Goal: Transaction & Acquisition: Book appointment/travel/reservation

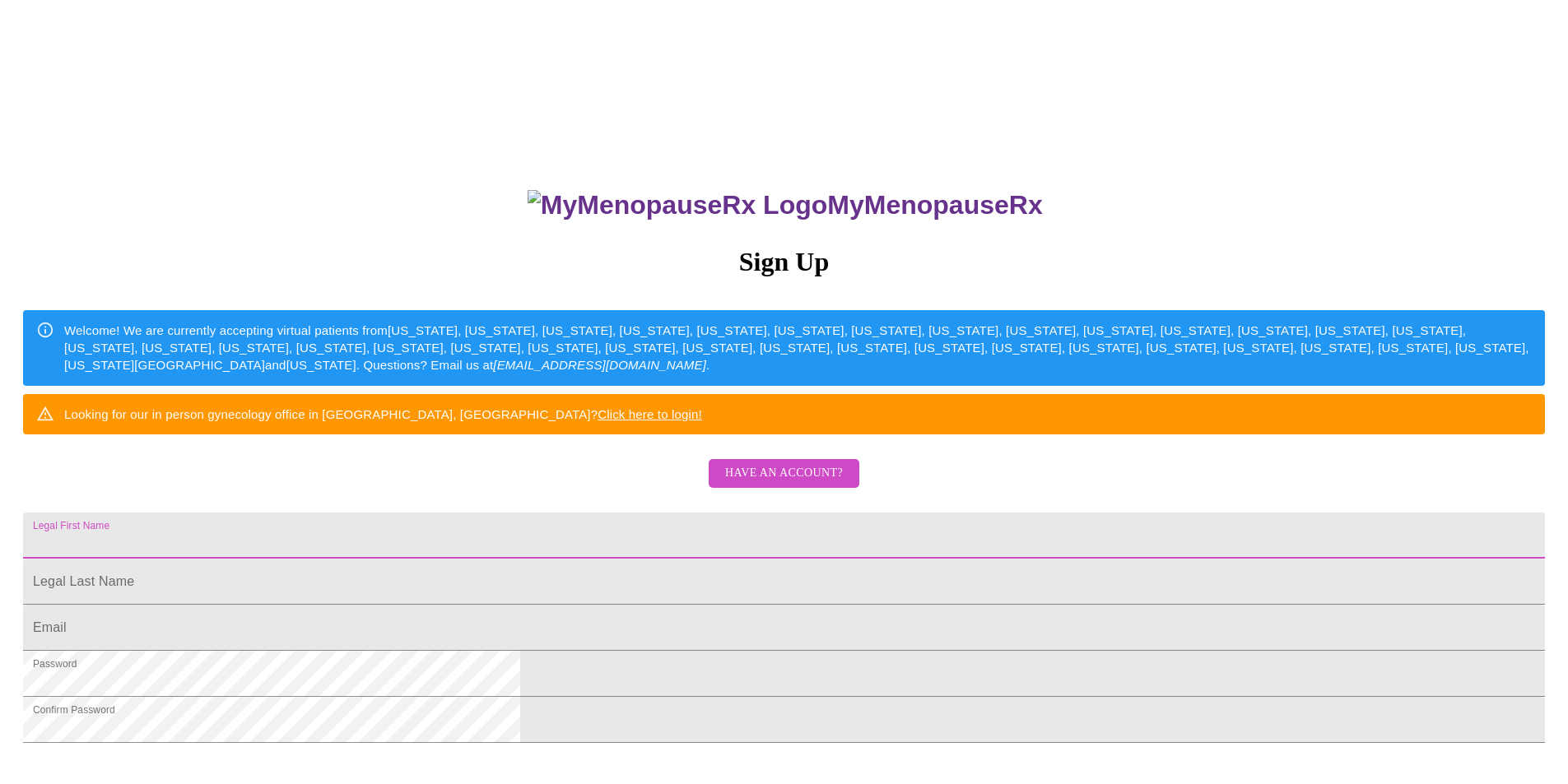
click at [738, 558] on input "Legal First Name" at bounding box center [784, 536] width 1522 height 46
type input "[PERSON_NAME]"
click at [790, 483] on span "Have an account?" at bounding box center [784, 473] width 118 height 21
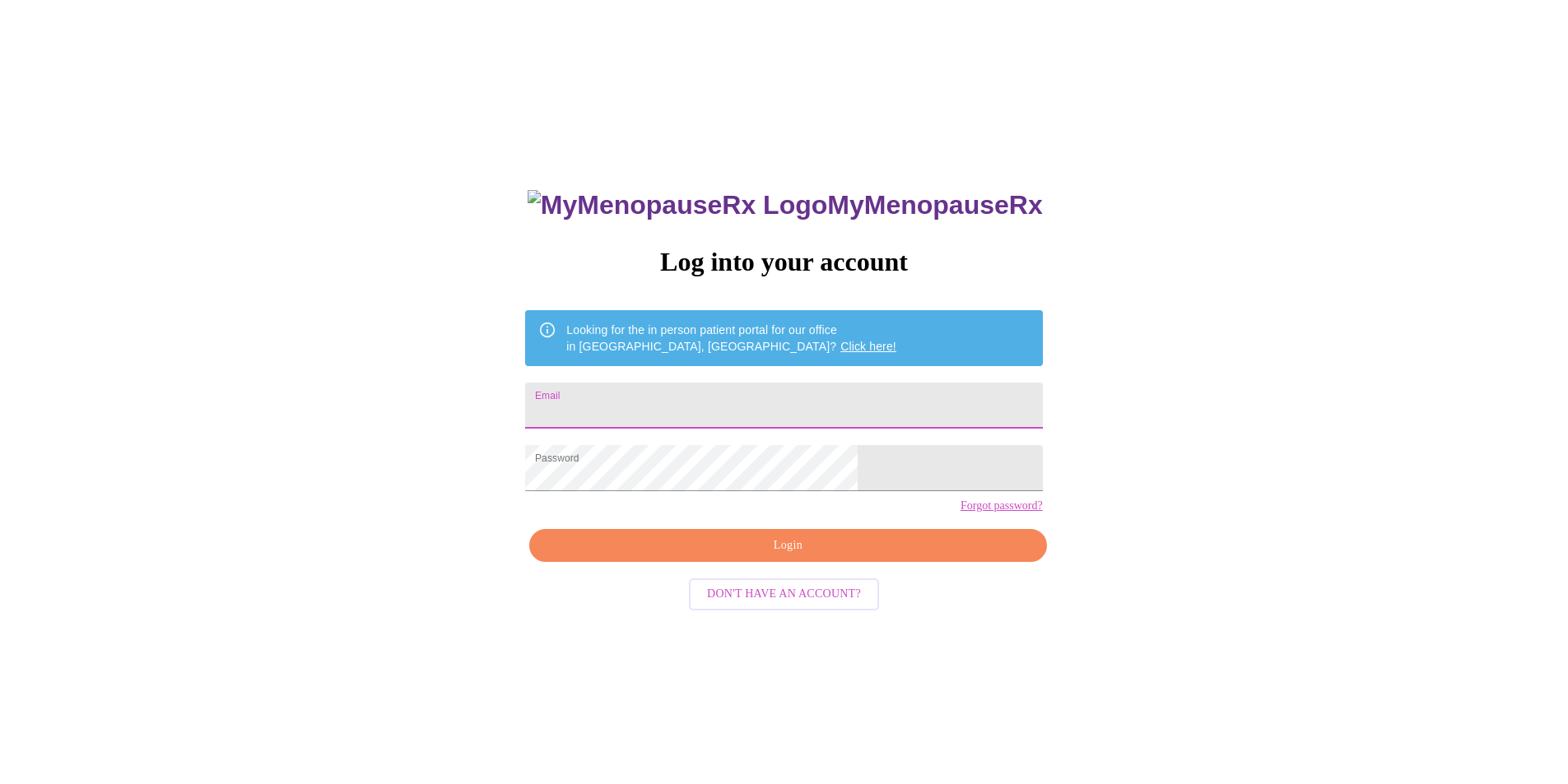
click at [746, 397] on input "Email" at bounding box center [783, 406] width 517 height 46
type input "[EMAIL_ADDRESS][DOMAIN_NAME]"
click at [1279, 509] on div "MyMenopauseRx Log into your account Looking for the in person patient portal fo…" at bounding box center [784, 476] width 1555 height 941
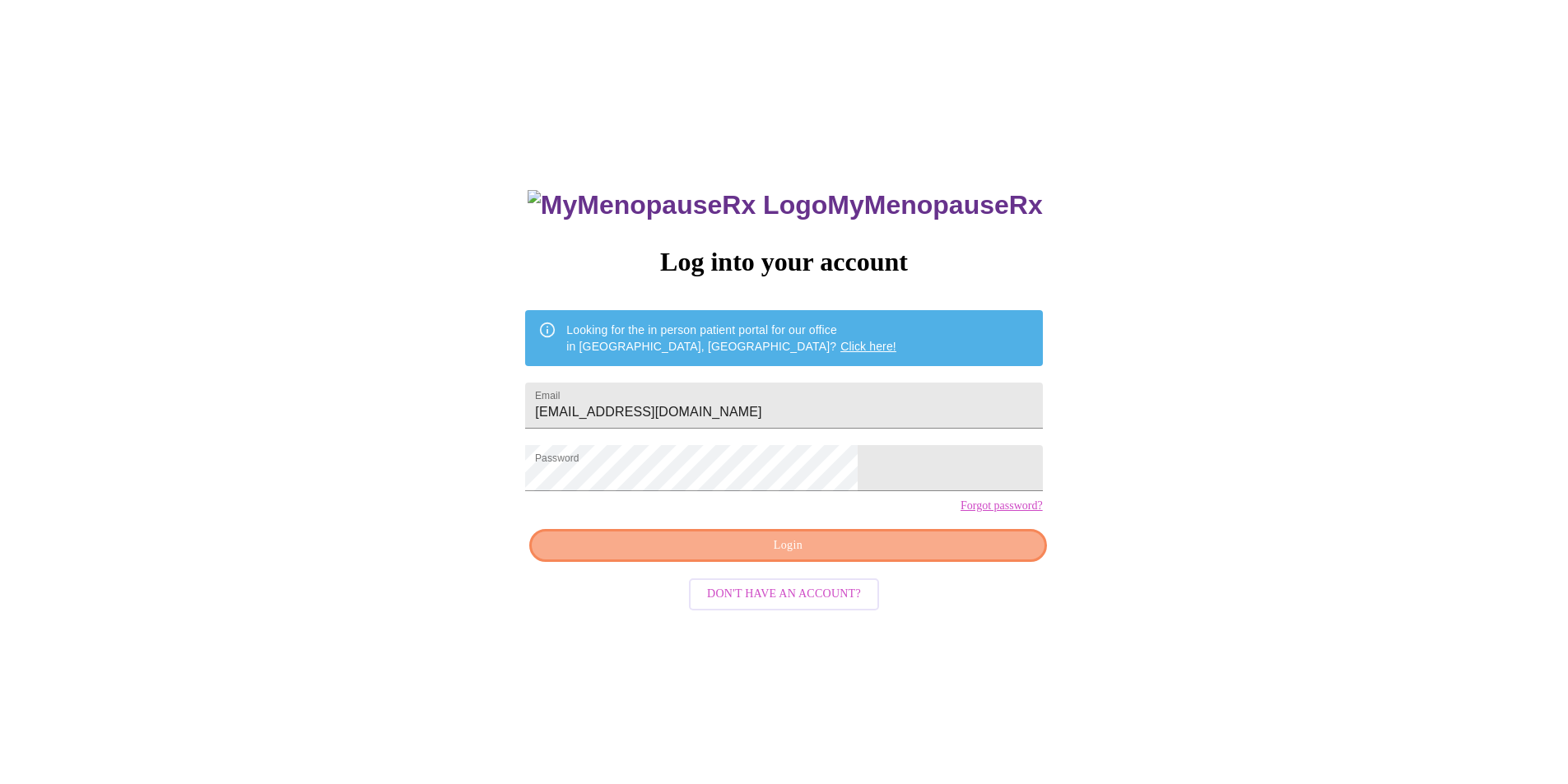
click at [894, 563] on button "Login" at bounding box center [787, 546] width 517 height 34
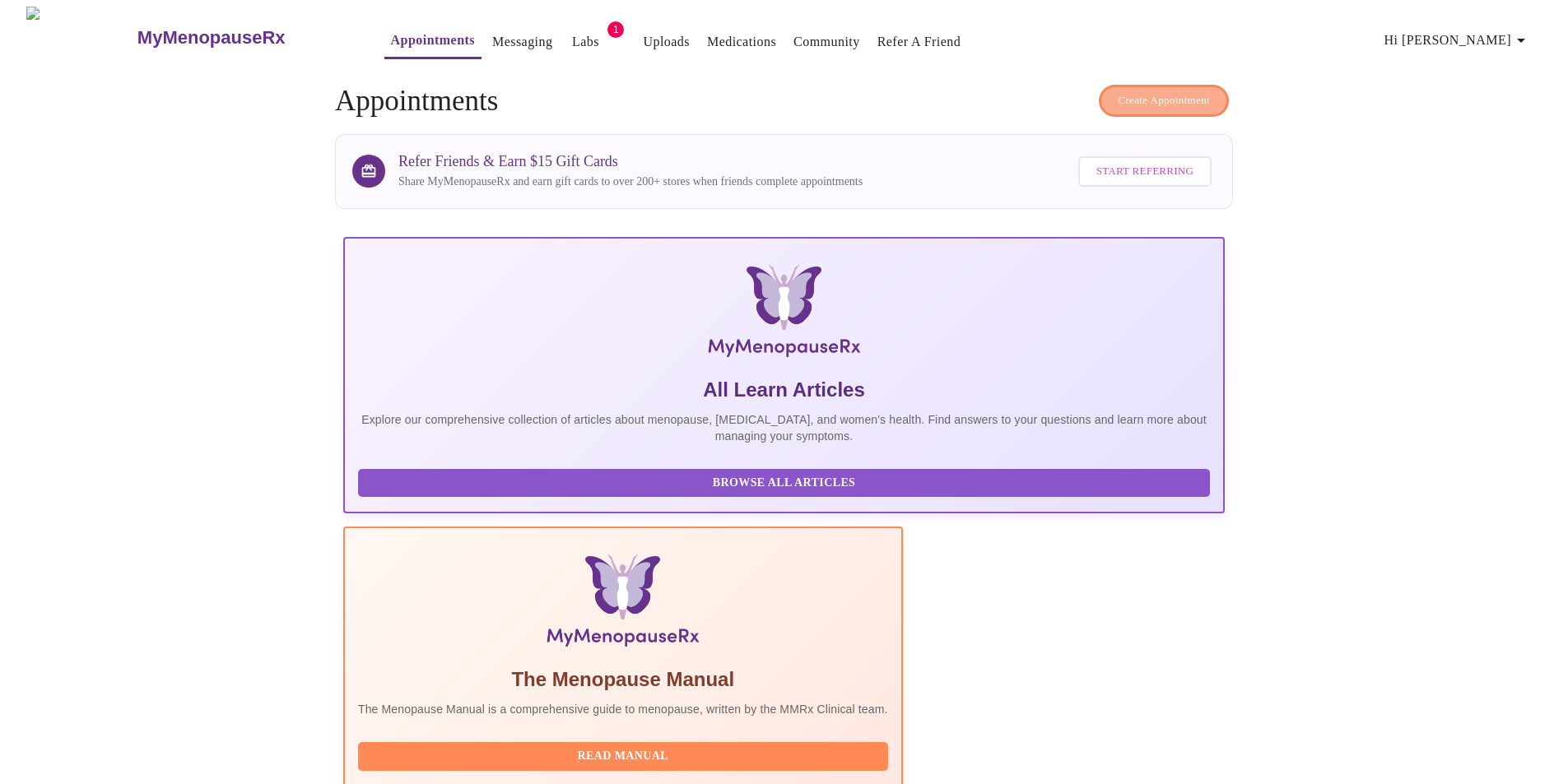
click at [1134, 93] on span "Create Appointment" at bounding box center [1163, 100] width 92 height 19
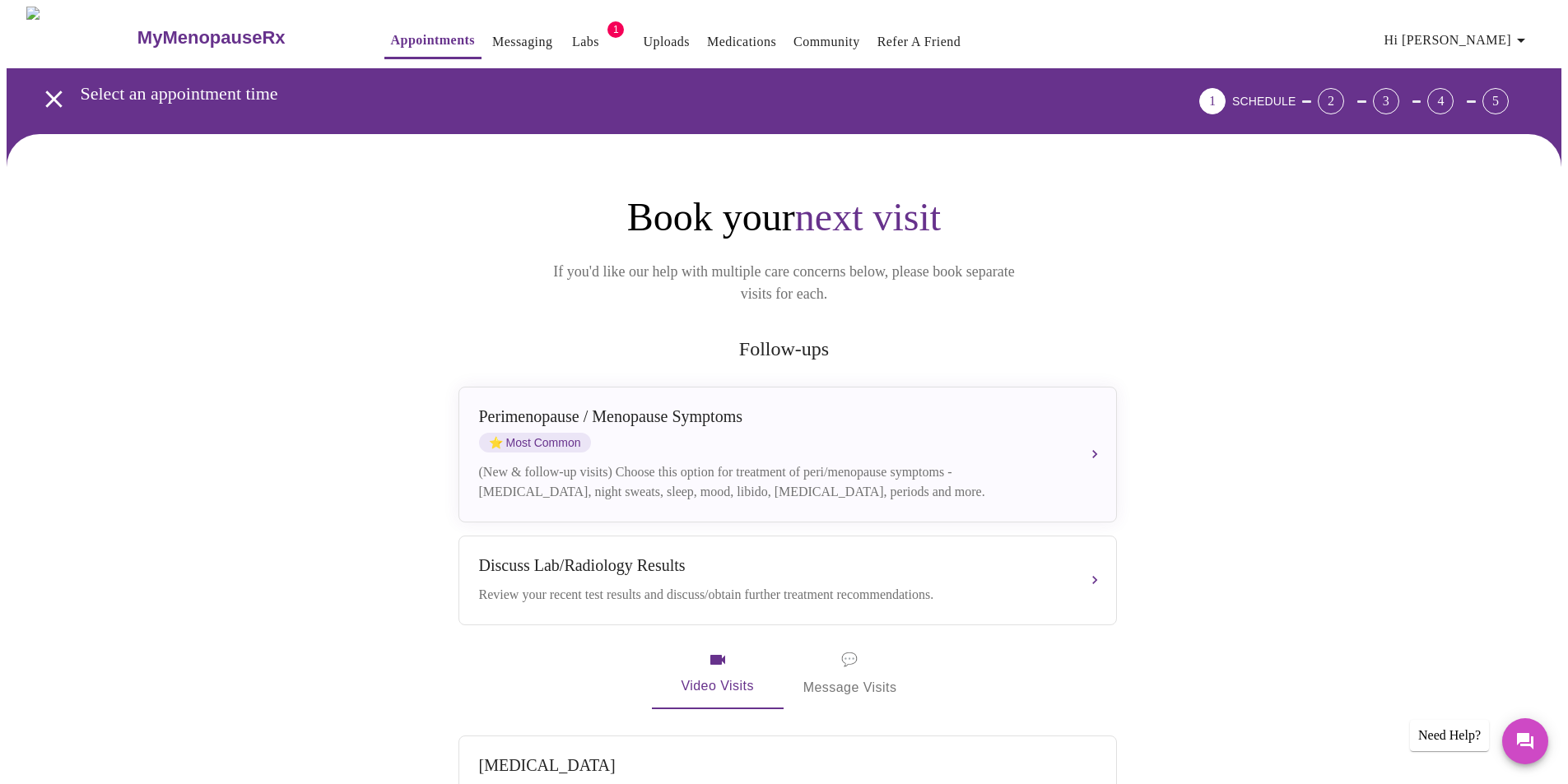
scroll to position [82, 0]
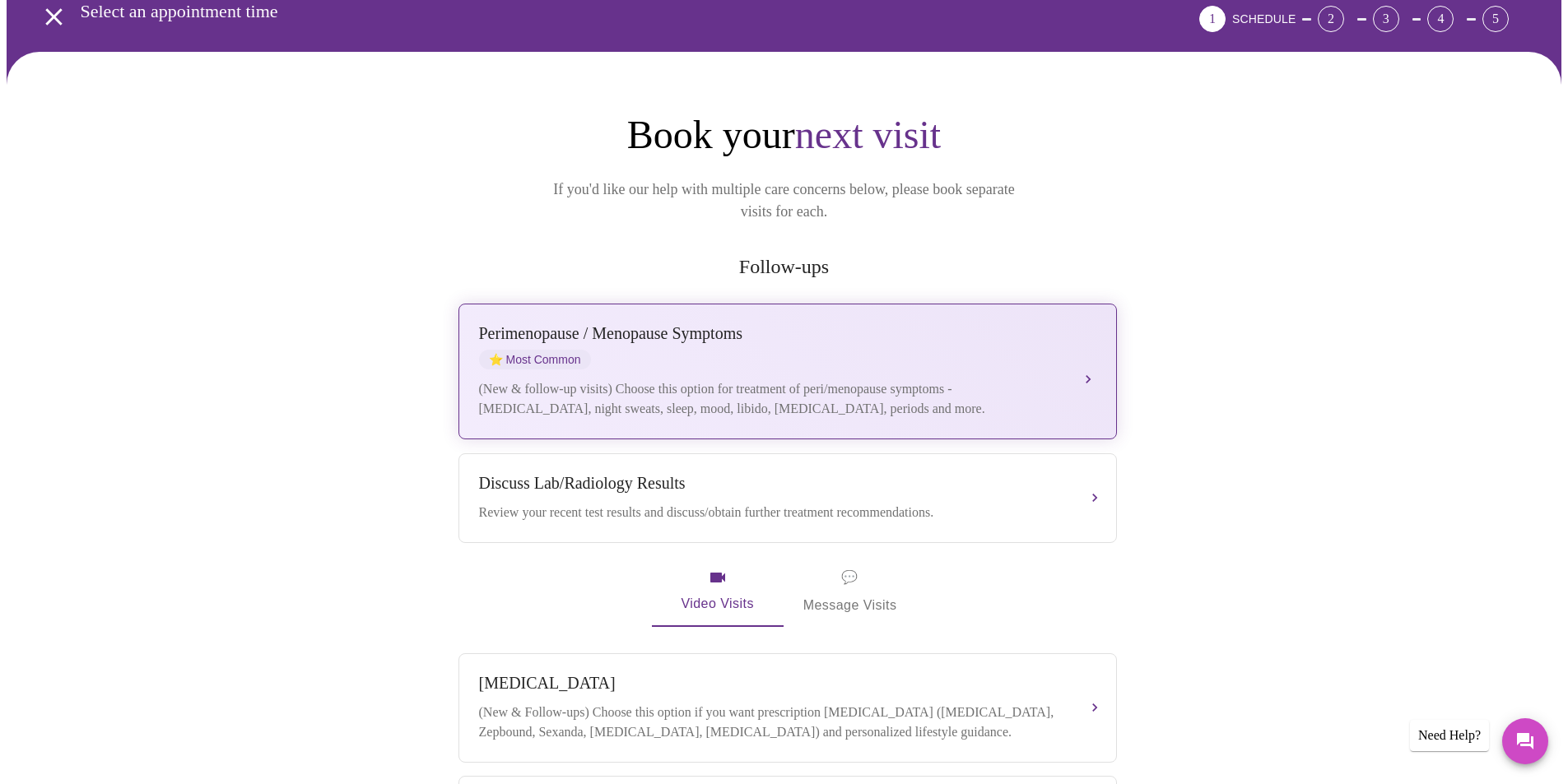
click at [1091, 350] on button "[MEDICAL_DATA] / Menopause Symptoms ⭐ Most Common (New & follow-up visits) Choo…" at bounding box center [788, 371] width 659 height 136
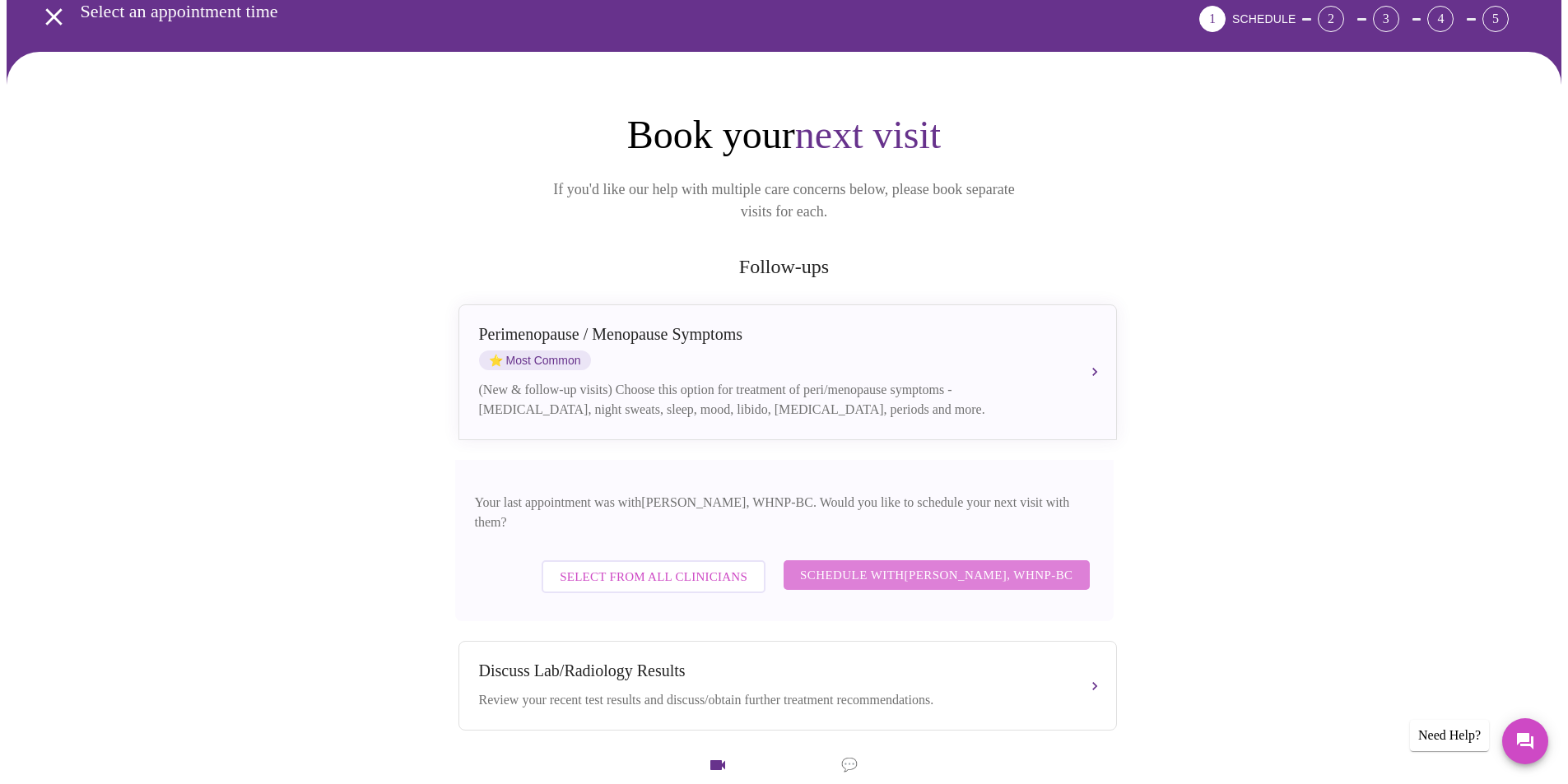
click at [998, 565] on span "Schedule with [PERSON_NAME], WHNP-BC" at bounding box center [936, 575] width 273 height 21
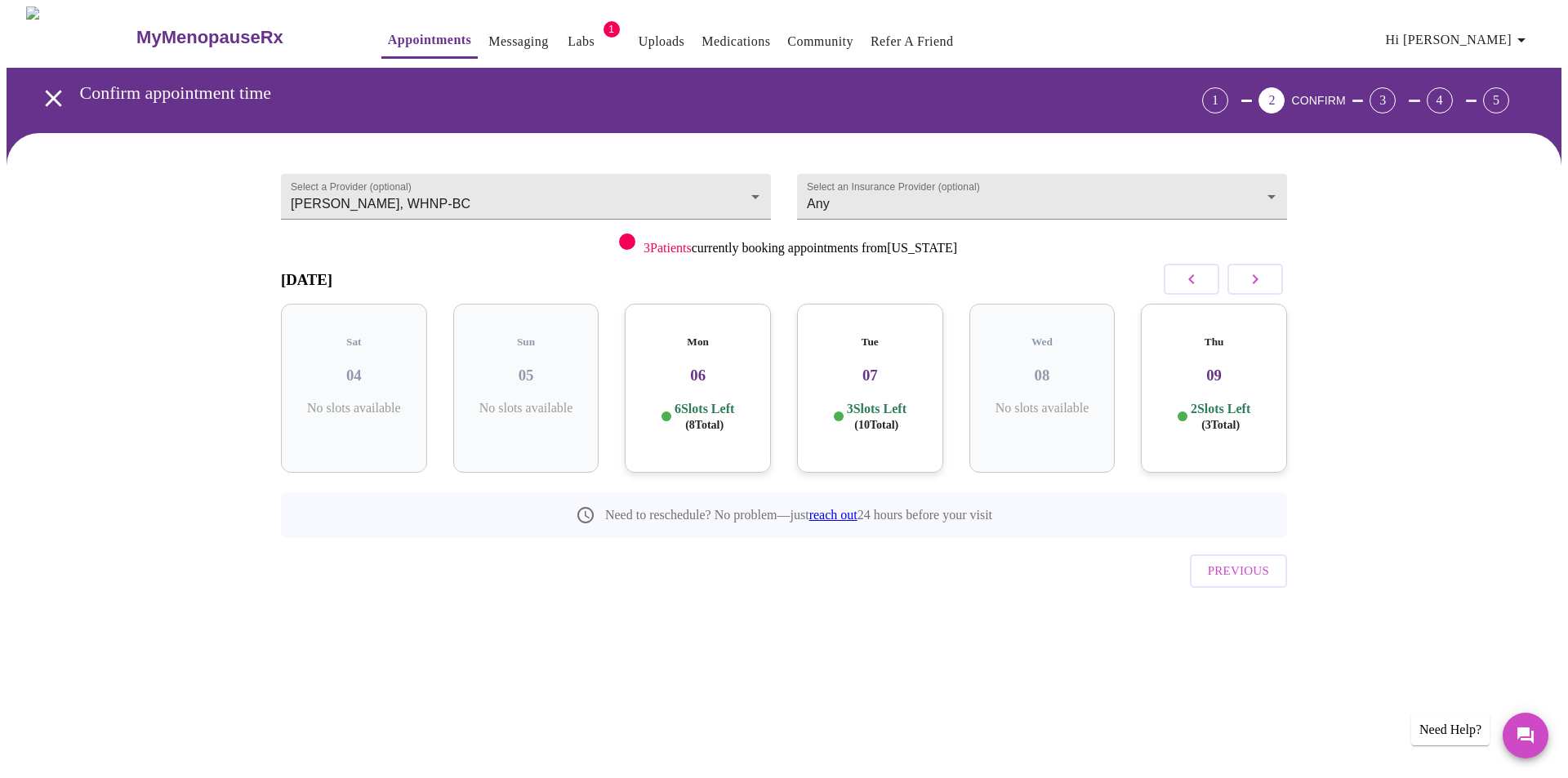
click at [1259, 272] on icon "button" at bounding box center [1255, 279] width 19 height 19
click at [1255, 278] on icon "button" at bounding box center [1255, 279] width 19 height 19
click at [699, 383] on div "Fri 17 3 Slots Left ( 9 Total)" at bounding box center [698, 388] width 146 height 169
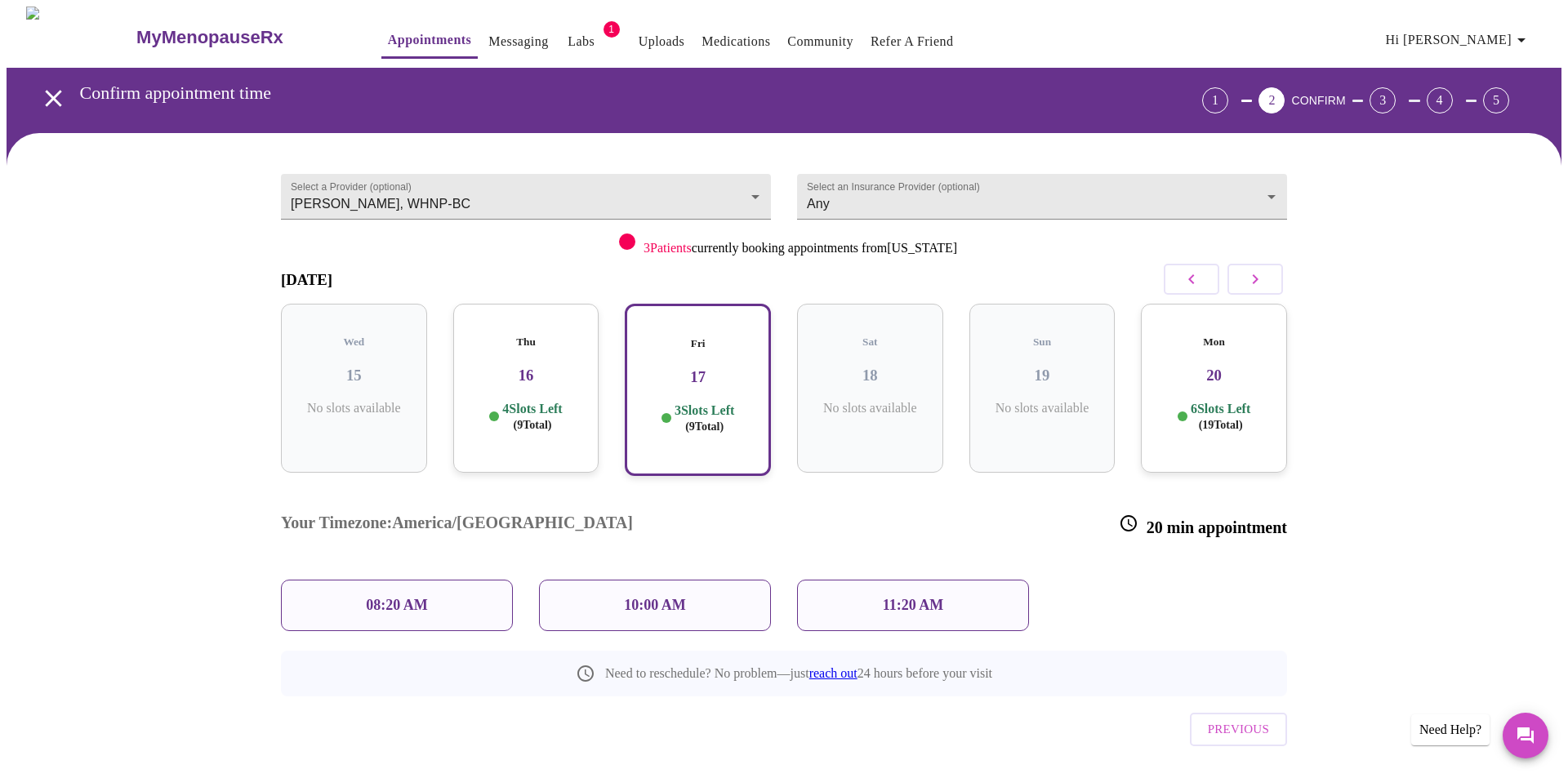
click at [1193, 278] on icon "button" at bounding box center [1192, 279] width 19 height 19
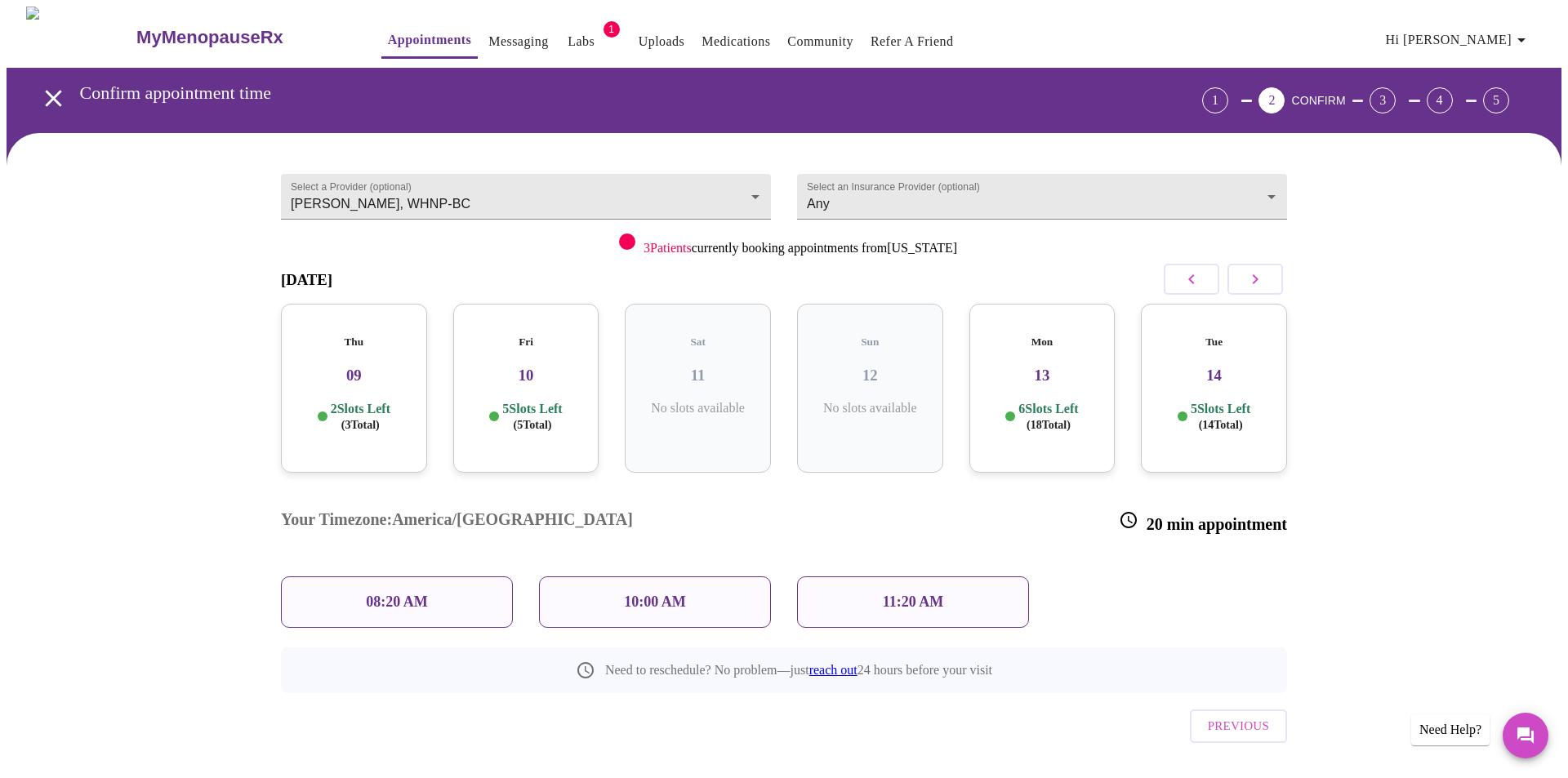
click at [527, 401] on p "5 Slots Left ( 5 Total)" at bounding box center [531, 417] width 59 height 32
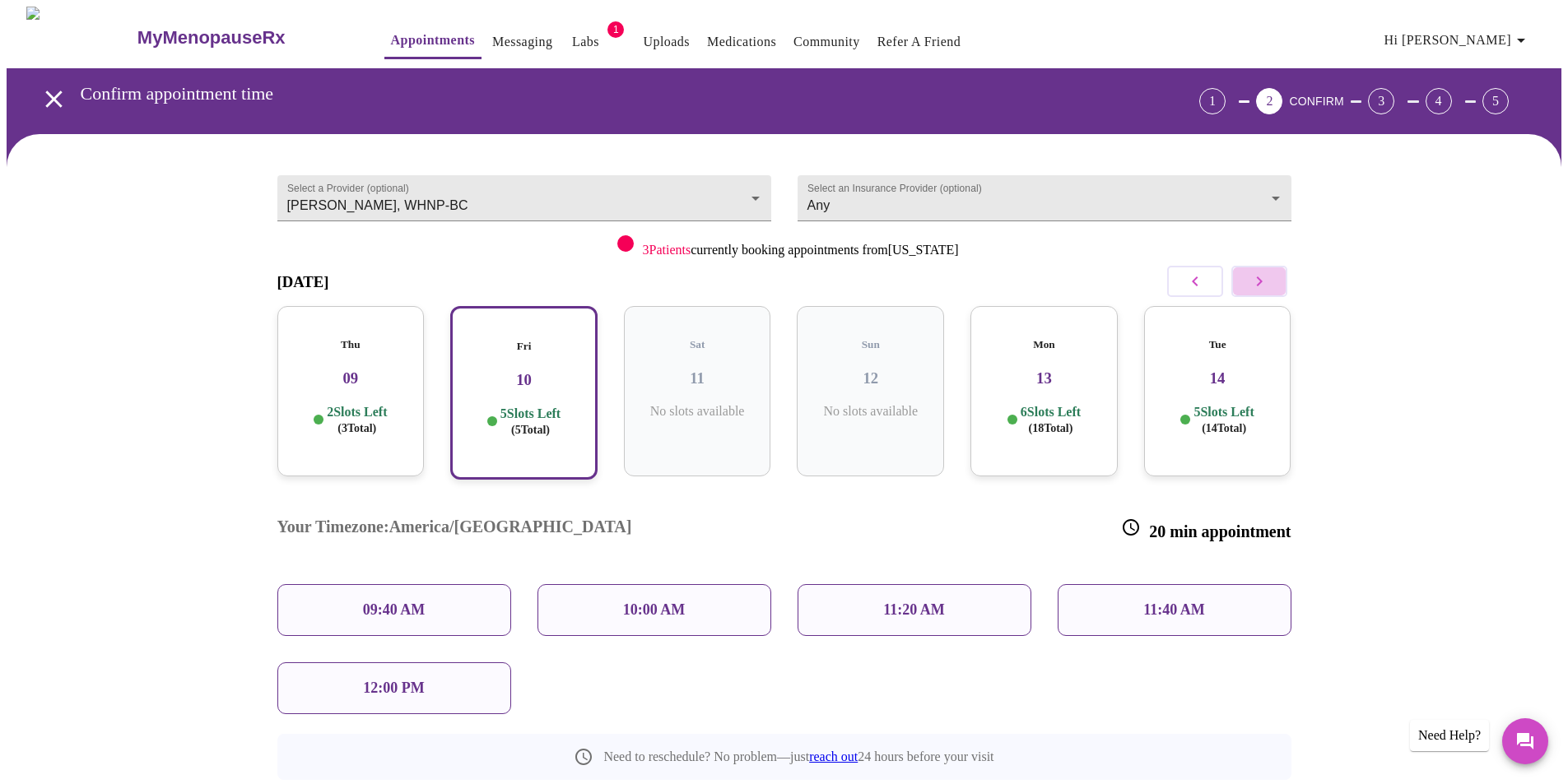
click at [1262, 280] on icon "button" at bounding box center [1259, 281] width 20 height 20
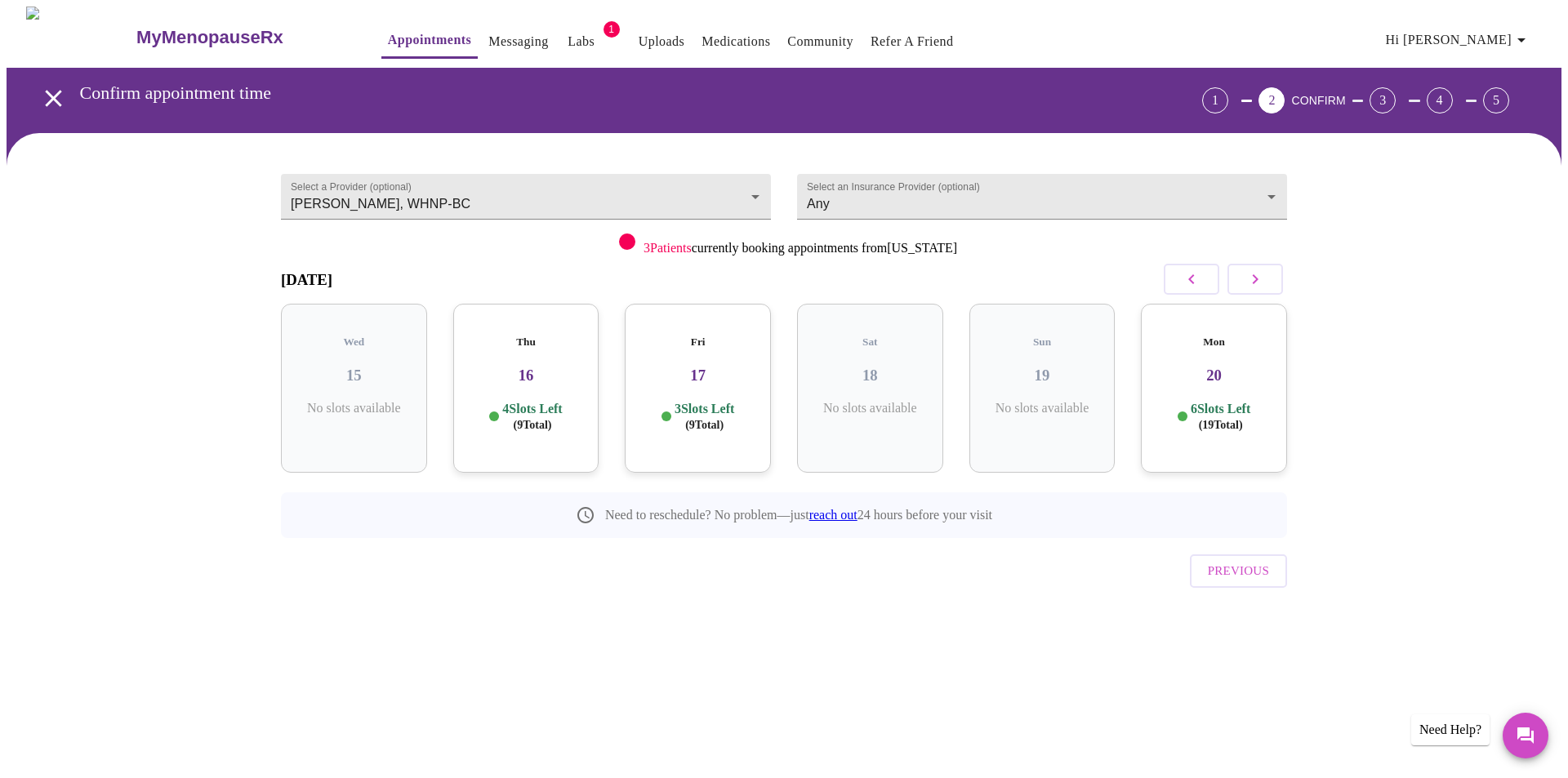
click at [1242, 366] on h3 "20" at bounding box center [1214, 375] width 120 height 18
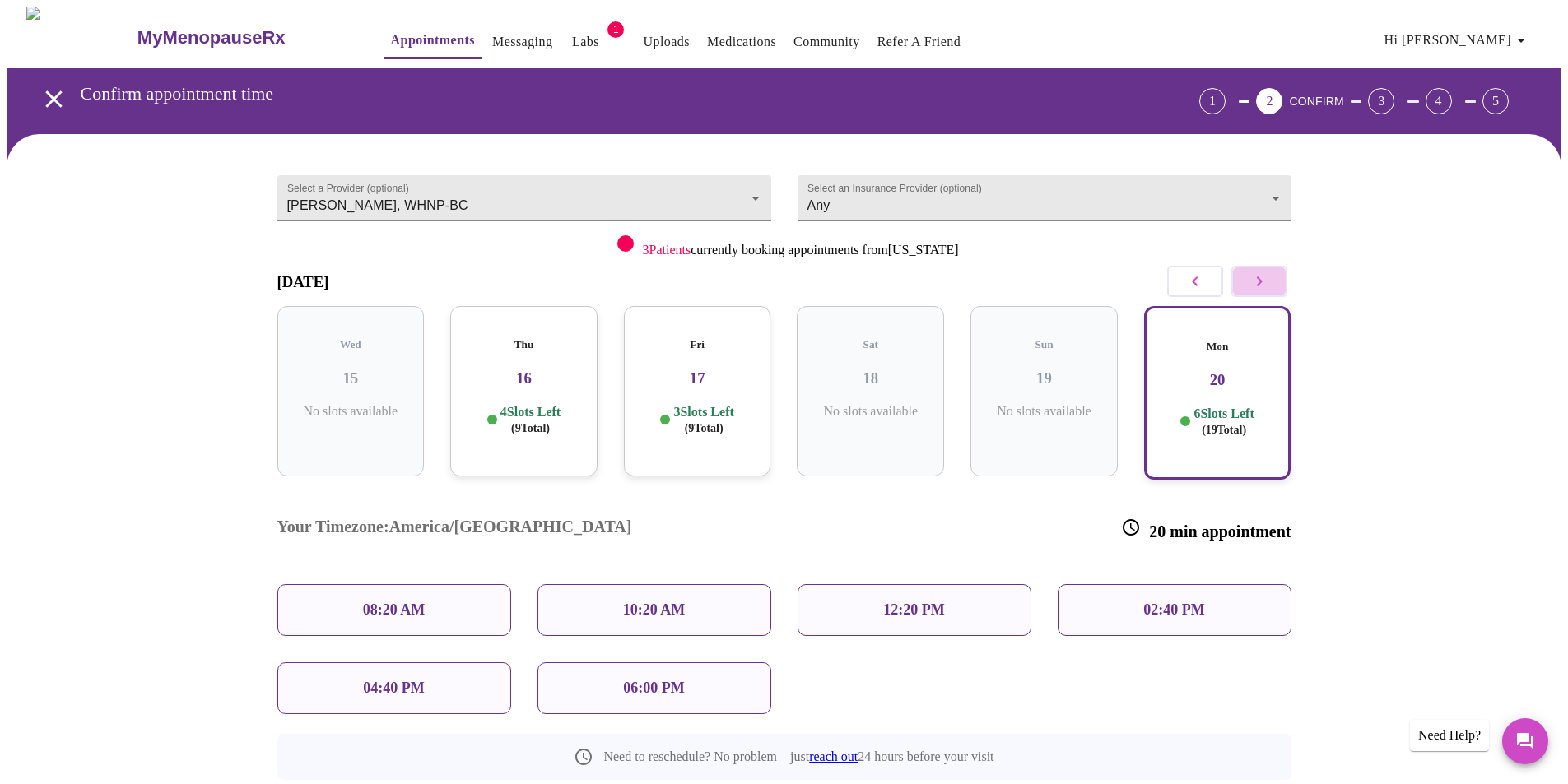
click at [1271, 287] on button "button" at bounding box center [1259, 281] width 56 height 31
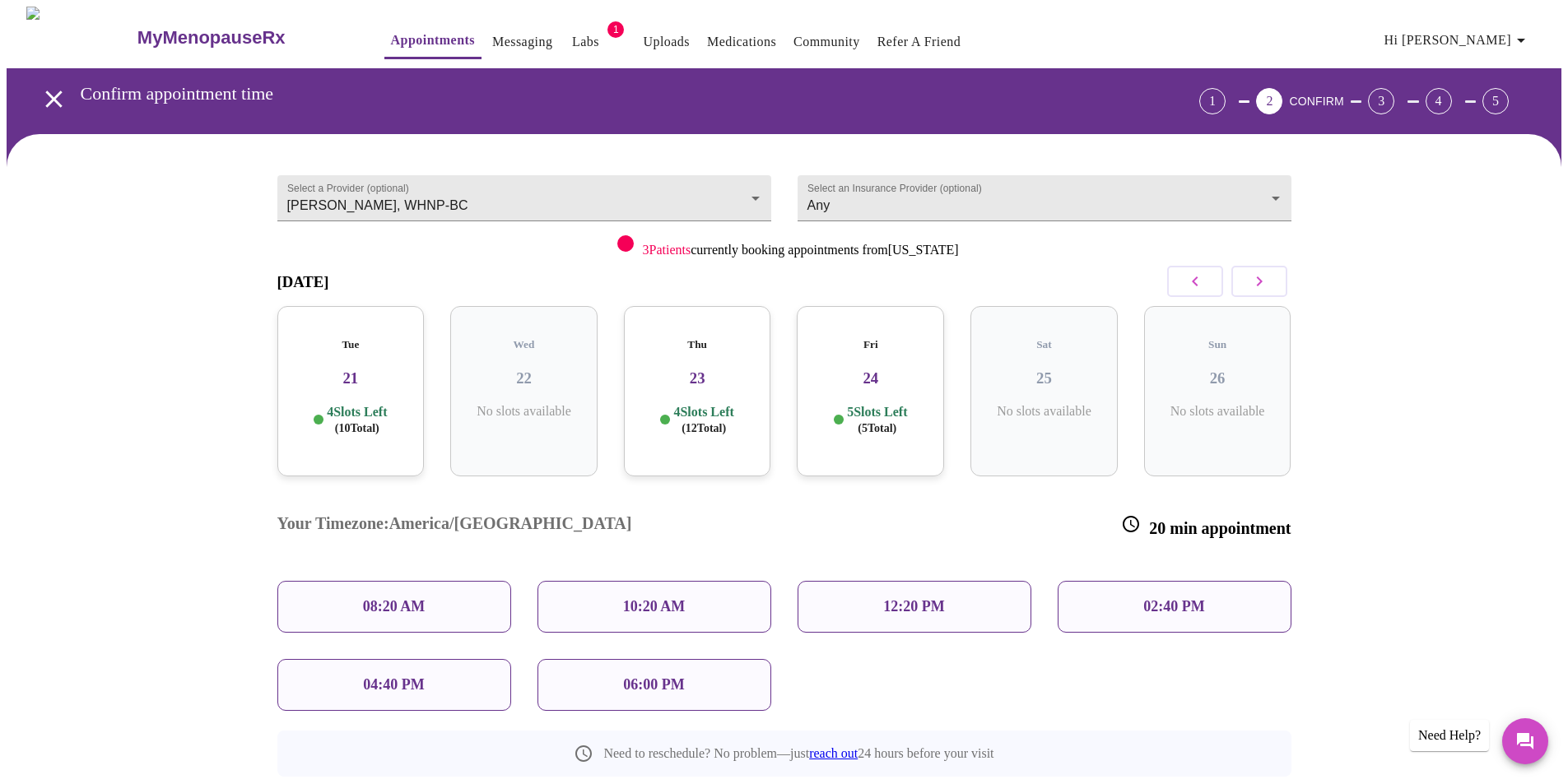
click at [1183, 278] on button "button" at bounding box center [1195, 281] width 56 height 31
